Goal: Obtain resource: Download file/media

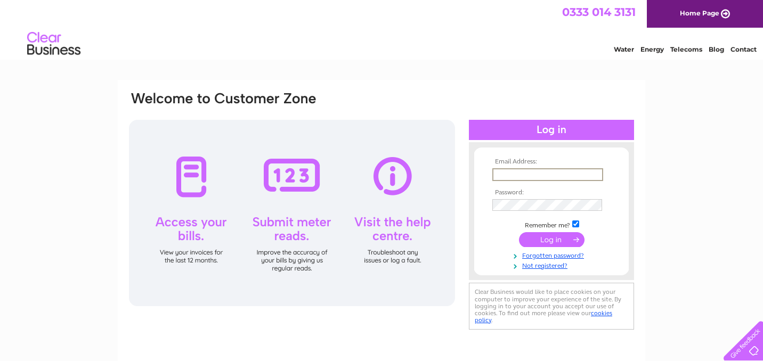
click at [534, 177] on input "text" at bounding box center [547, 174] width 111 height 13
type input "nepsource.uk@gmail.com"
click at [542, 241] on input "submit" at bounding box center [551, 238] width 65 height 15
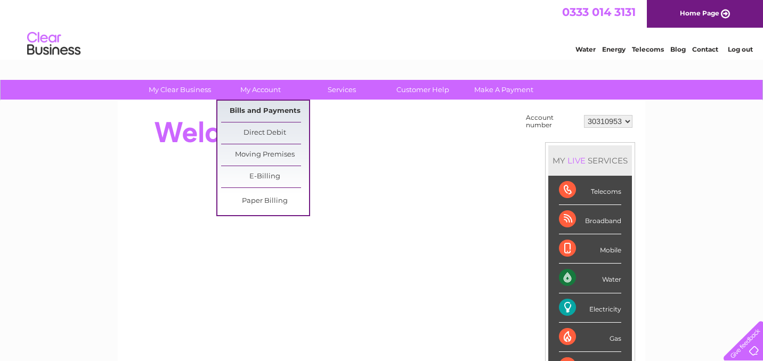
click at [263, 109] on link "Bills and Payments" at bounding box center [265, 111] width 88 height 21
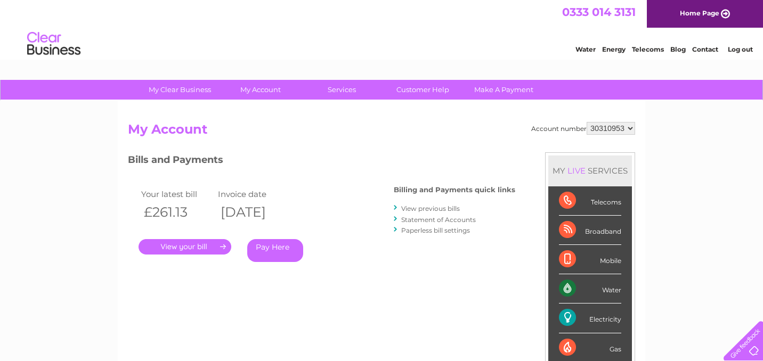
click at [437, 210] on link "View previous bills" at bounding box center [430, 208] width 59 height 8
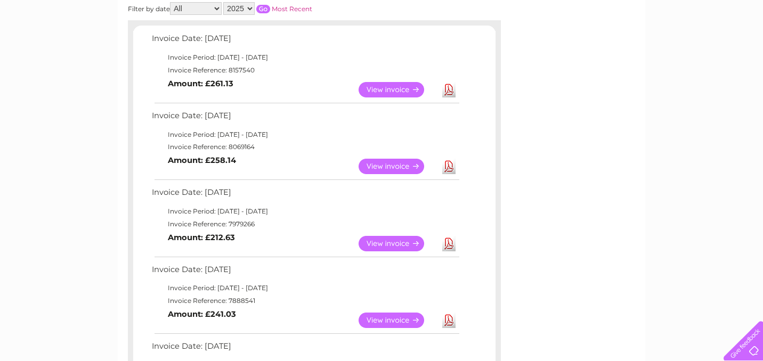
scroll to position [181, 0]
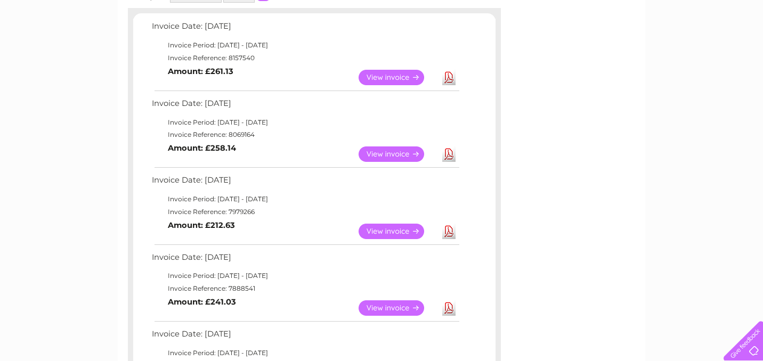
click at [384, 232] on link "View" at bounding box center [397, 231] width 78 height 15
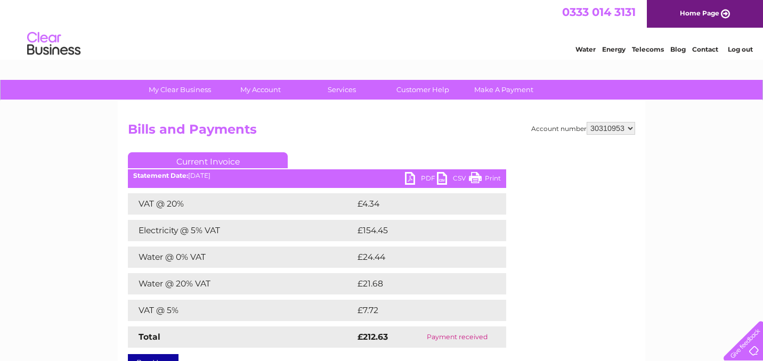
click at [419, 177] on link "PDF" at bounding box center [421, 179] width 32 height 15
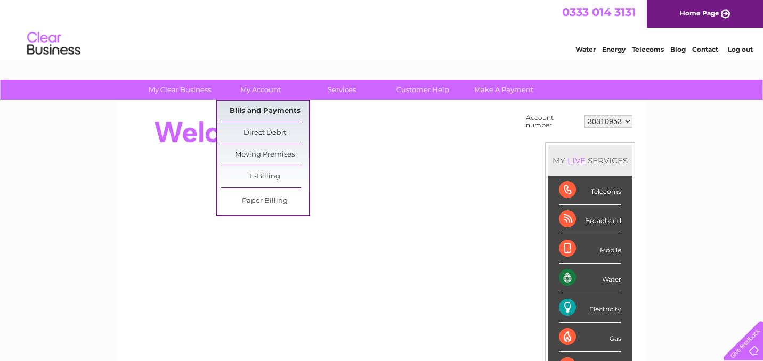
click at [284, 118] on link "Bills and Payments" at bounding box center [265, 111] width 88 height 21
click at [277, 111] on link "Bills and Payments" at bounding box center [265, 111] width 88 height 21
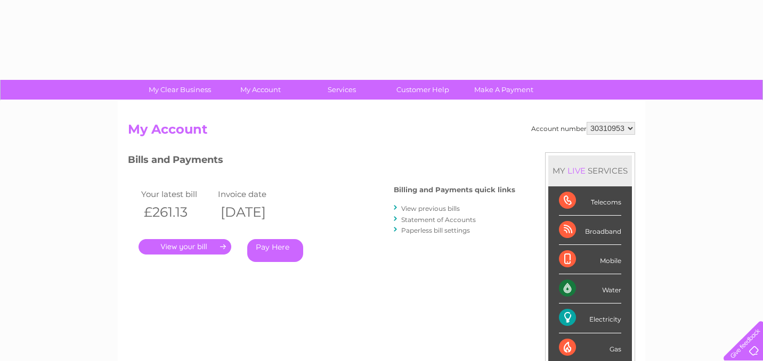
click at [431, 208] on link "View previous bills" at bounding box center [430, 208] width 59 height 8
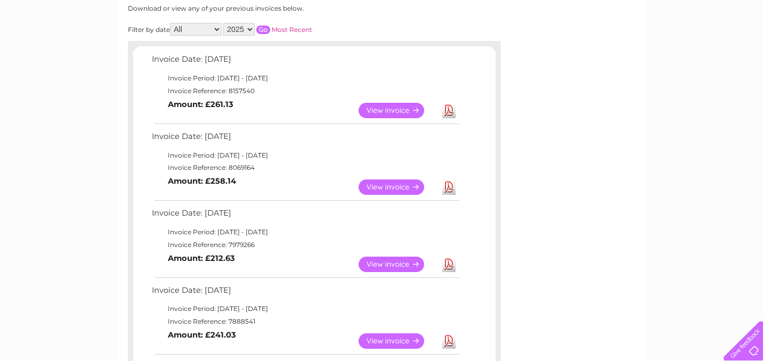
scroll to position [150, 0]
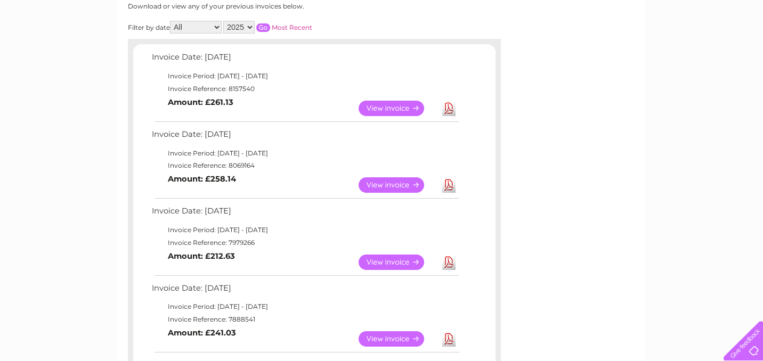
click at [351, 247] on td "Invoice Reference: 7979266" at bounding box center [305, 242] width 312 height 13
click at [366, 261] on link "View" at bounding box center [397, 262] width 78 height 15
